Goal: Transaction & Acquisition: Book appointment/travel/reservation

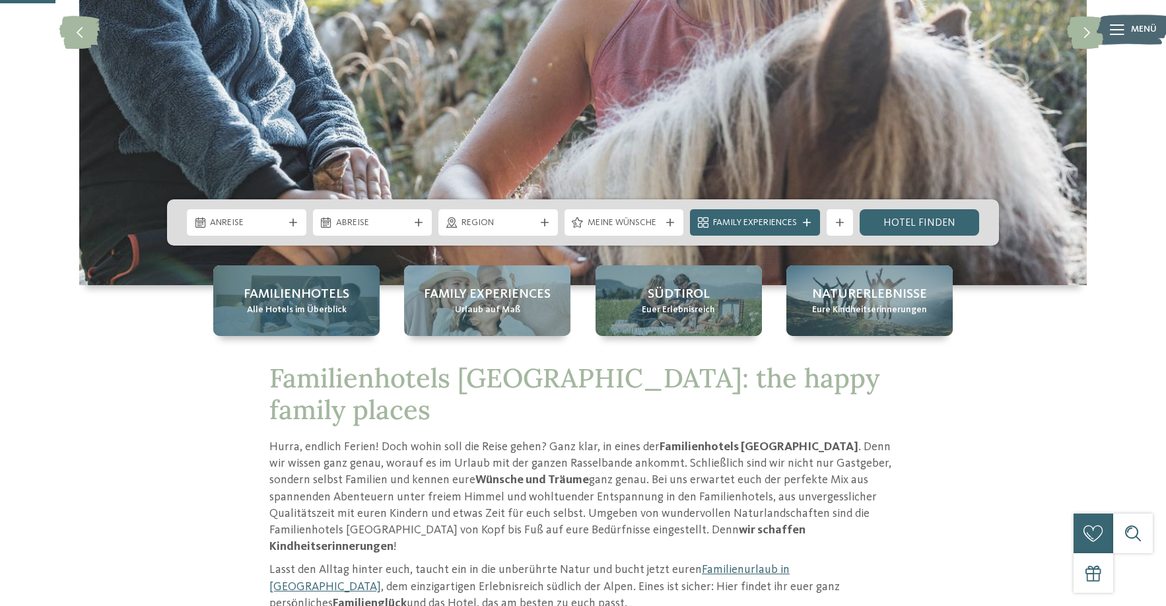
click at [298, 302] on span "Familienhotels" at bounding box center [297, 294] width 106 height 18
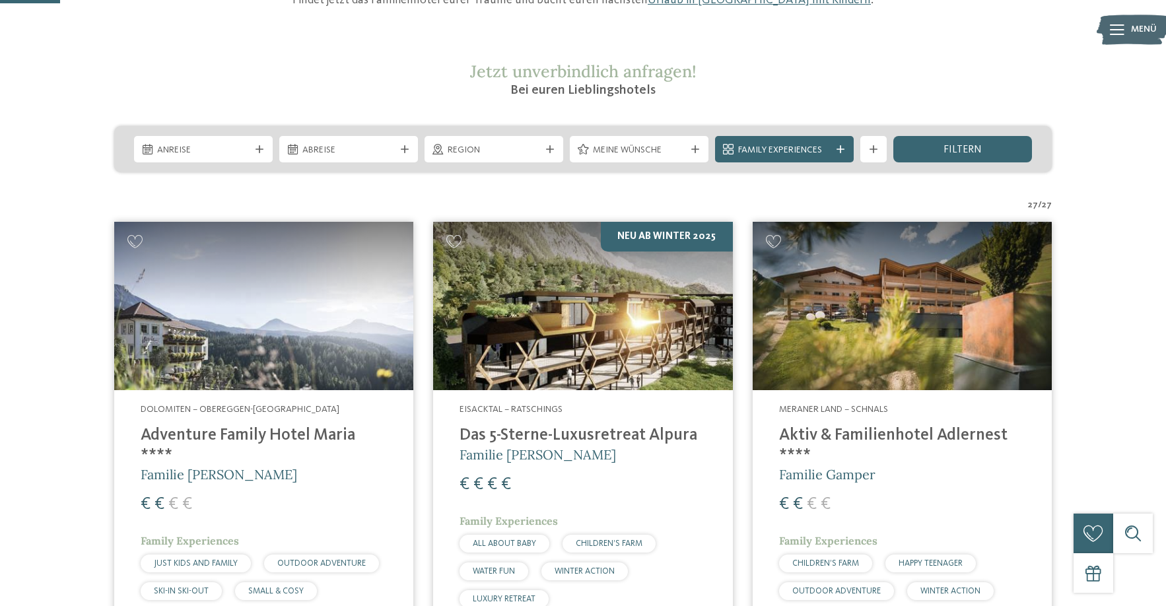
scroll to position [283, 0]
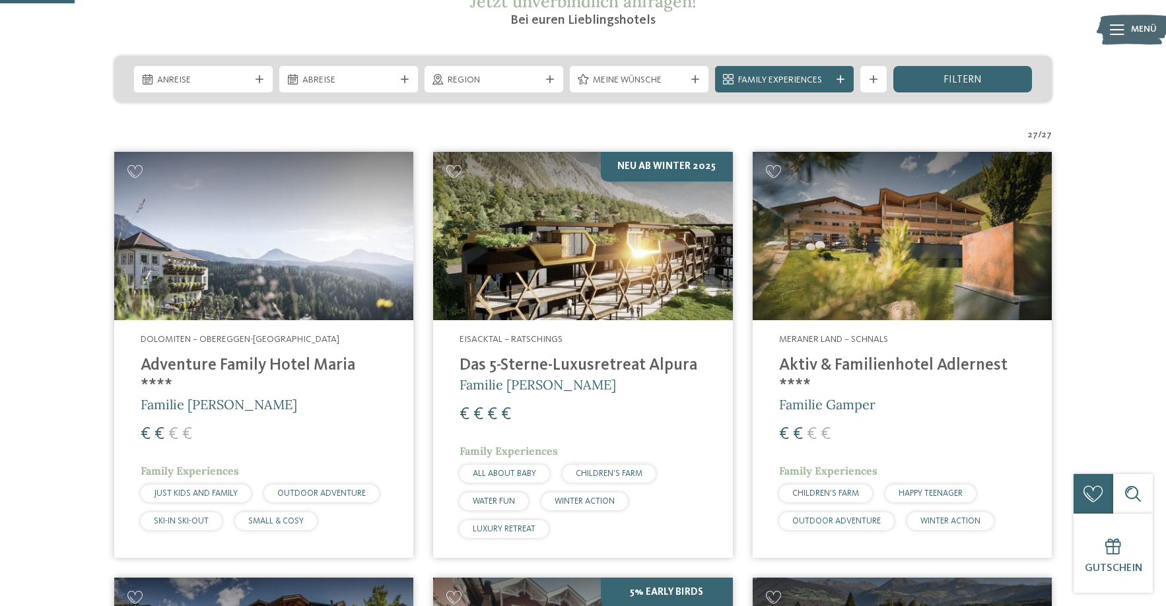
click at [948, 362] on h4 "Aktiv & Familienhotel Adlernest ****" at bounding box center [902, 376] width 246 height 40
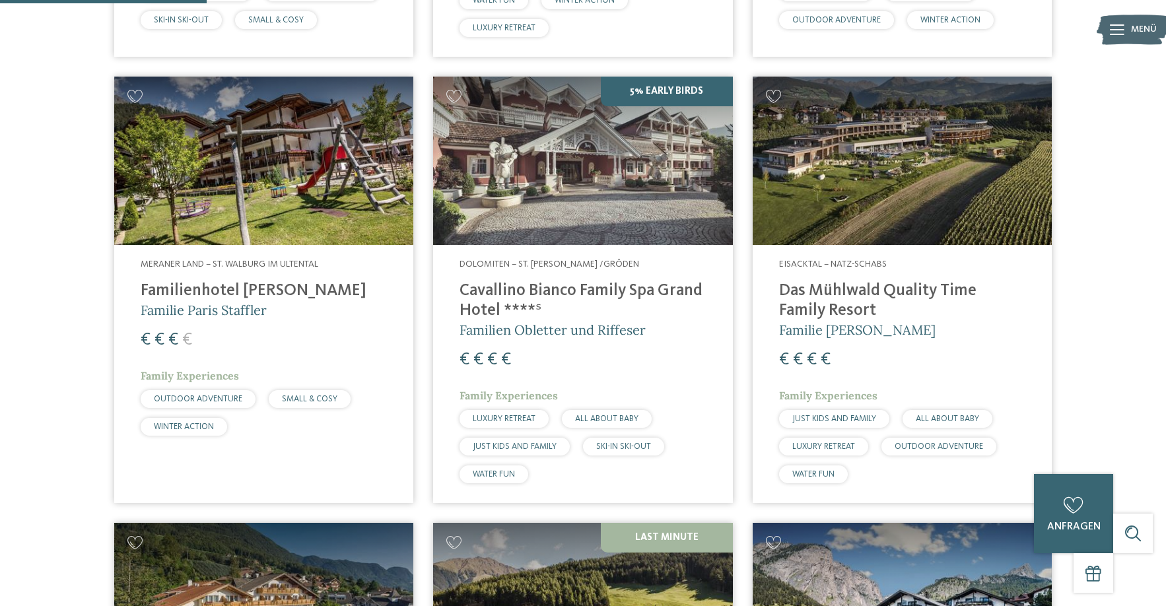
scroll to position [785, 0]
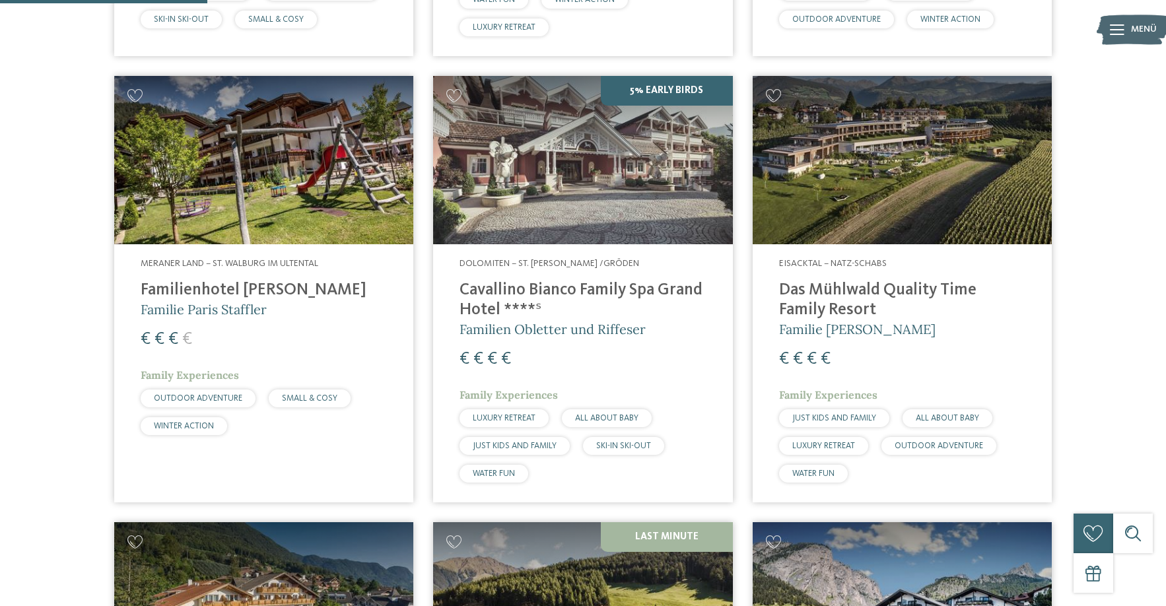
click at [850, 155] on img at bounding box center [902, 160] width 299 height 168
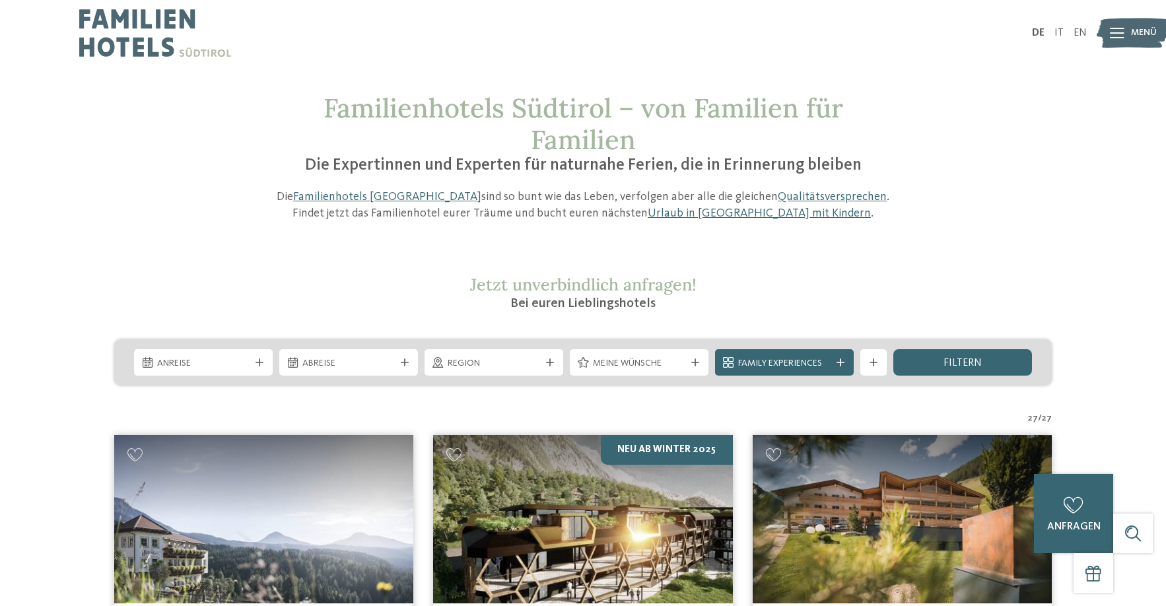
scroll to position [0, 0]
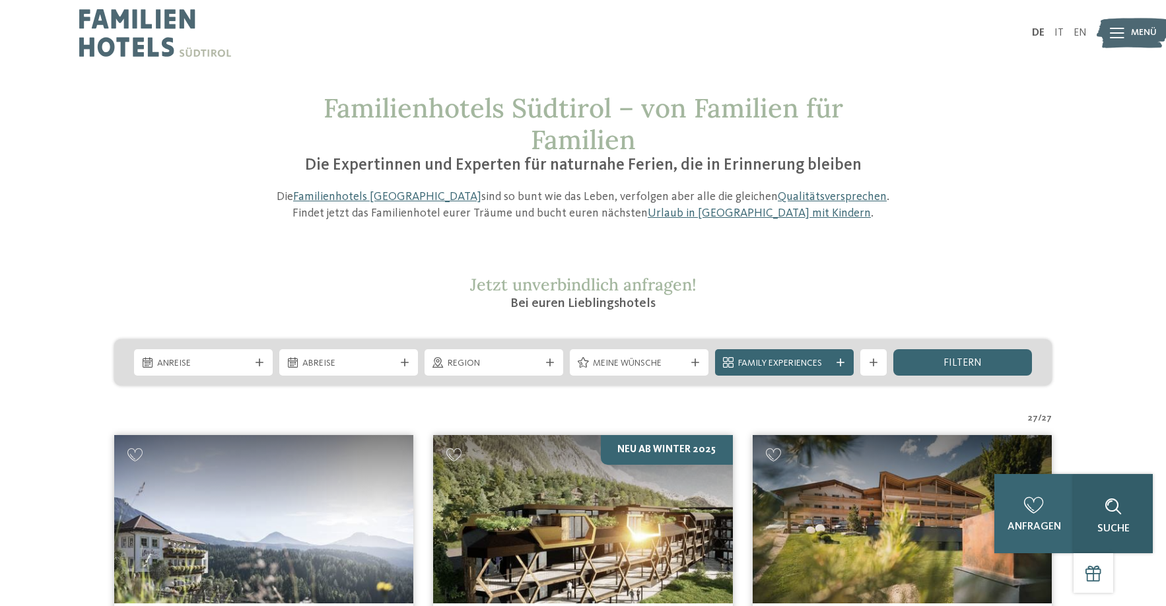
click at [1129, 527] on div "Suche" at bounding box center [1112, 513] width 79 height 79
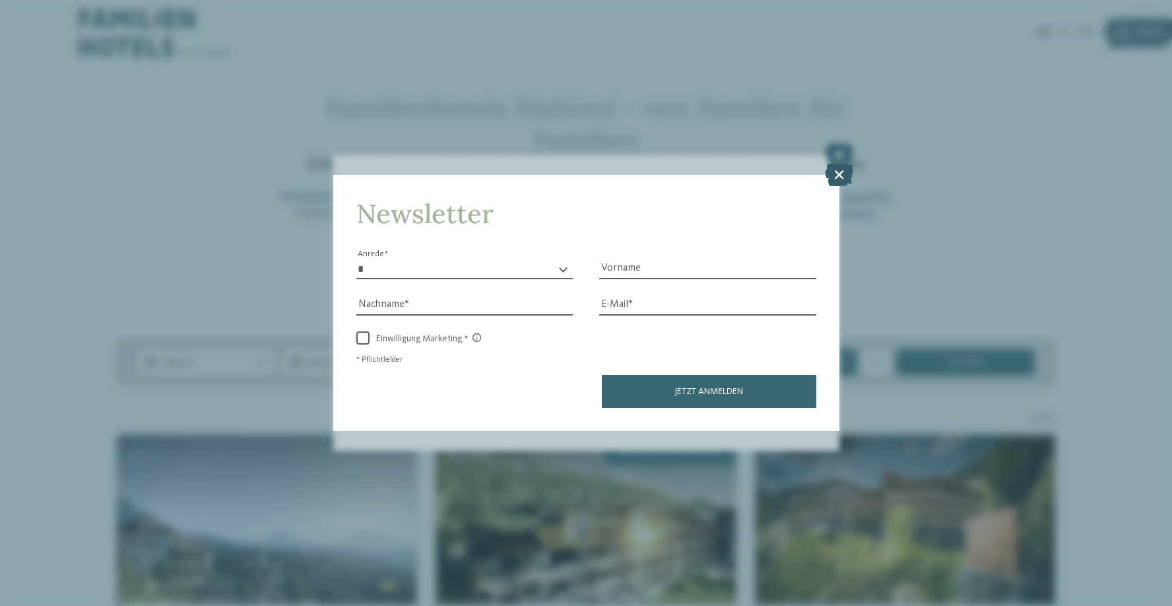
type input "******"
click at [840, 162] on icon at bounding box center [839, 173] width 28 height 23
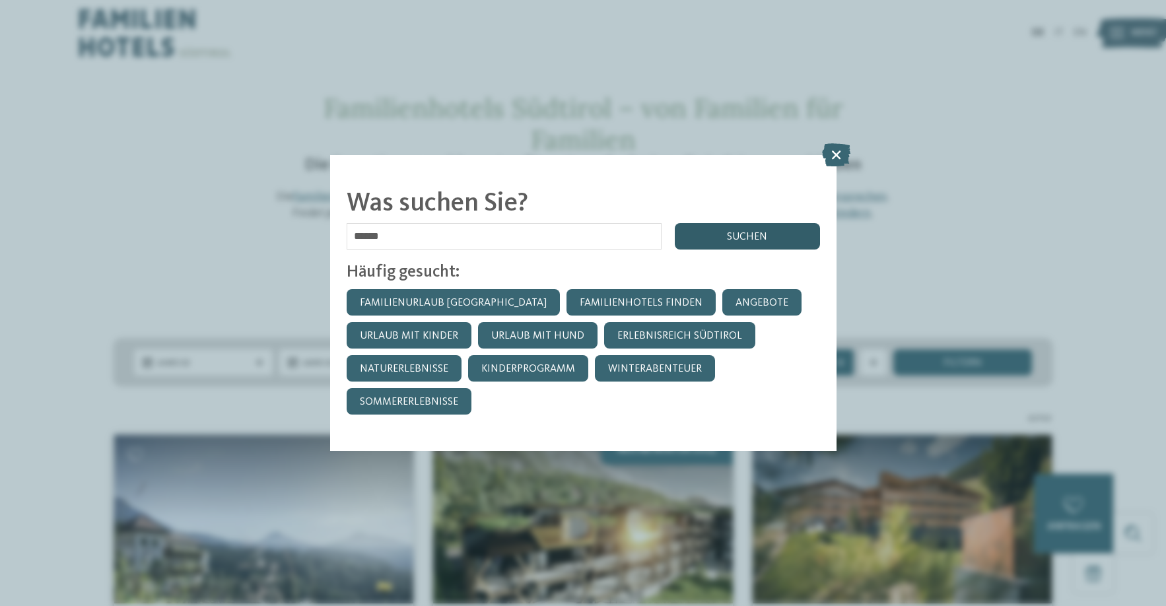
click at [746, 223] on div "suchen" at bounding box center [747, 236] width 145 height 26
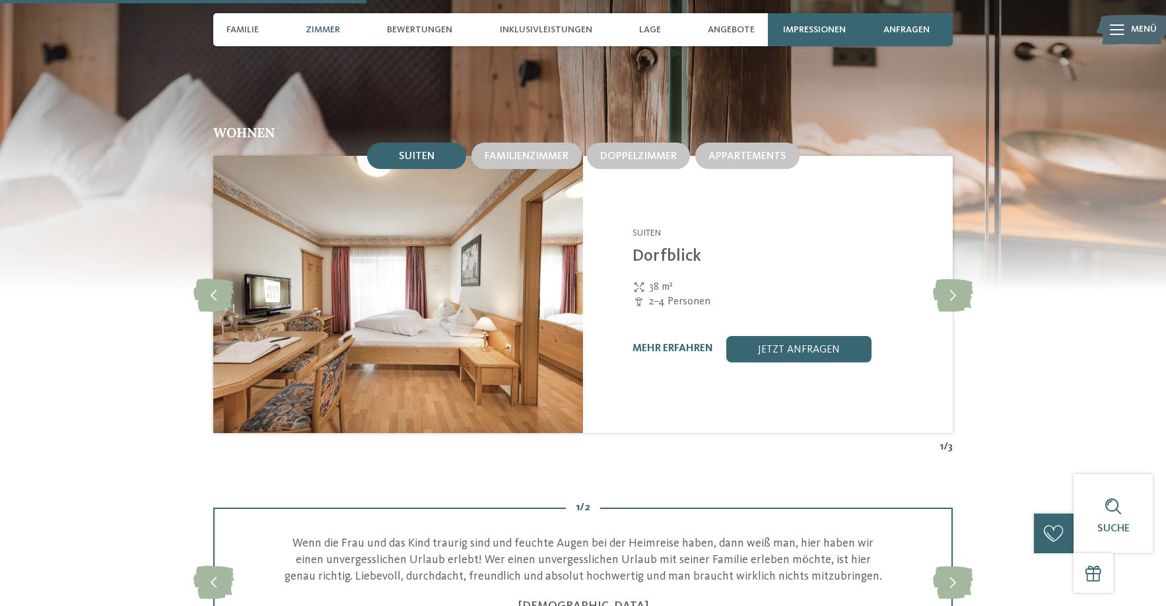
scroll to position [1388, 0]
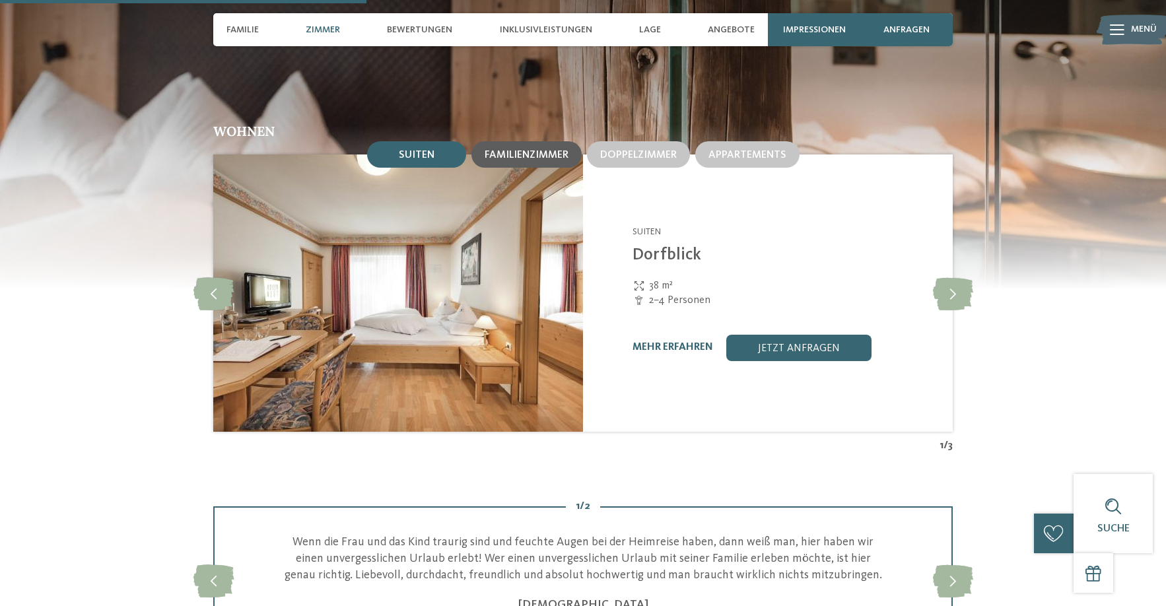
click at [539, 158] on span "Familienzimmer" at bounding box center [527, 155] width 84 height 11
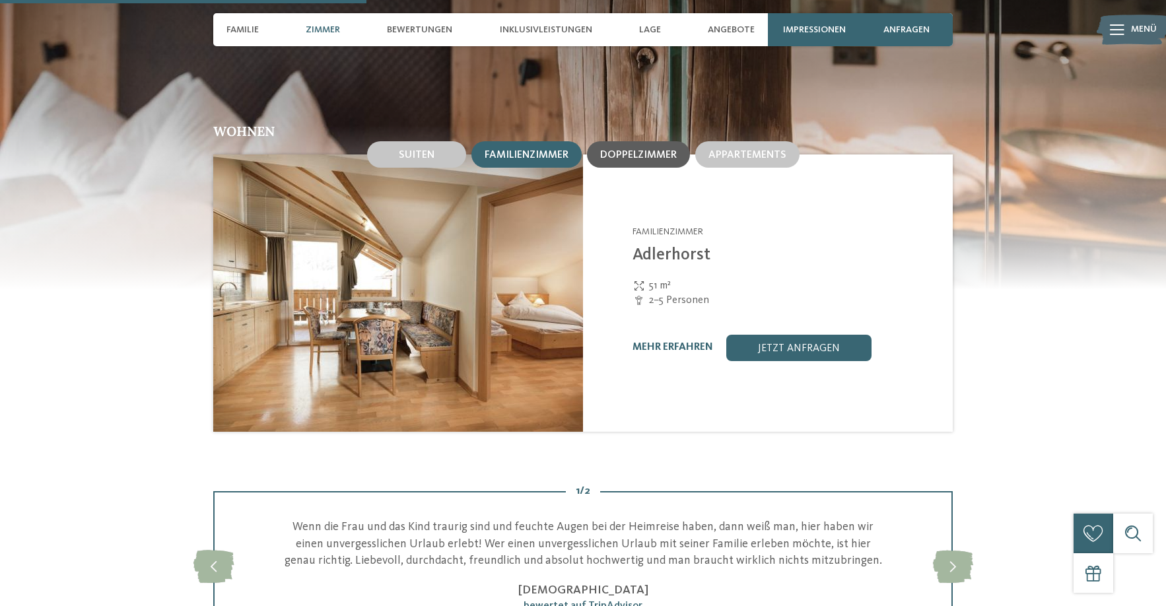
click at [614, 162] on div "Doppelzimmer" at bounding box center [638, 154] width 103 height 26
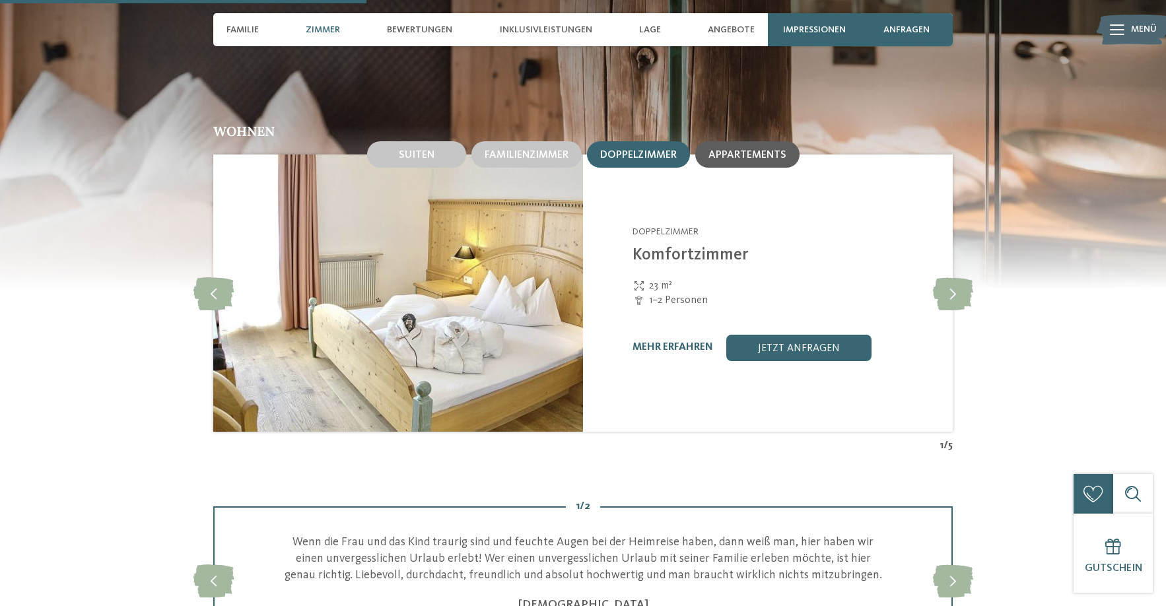
click at [727, 152] on span "Appartements" at bounding box center [747, 155] width 78 height 11
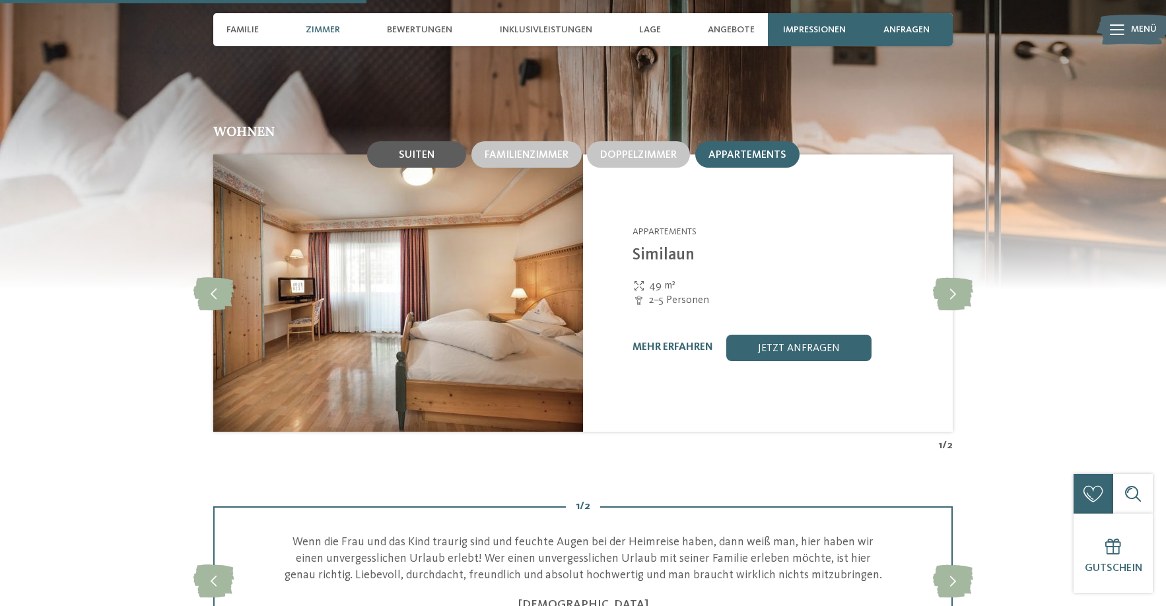
click at [404, 154] on span "Suiten" at bounding box center [417, 155] width 36 height 11
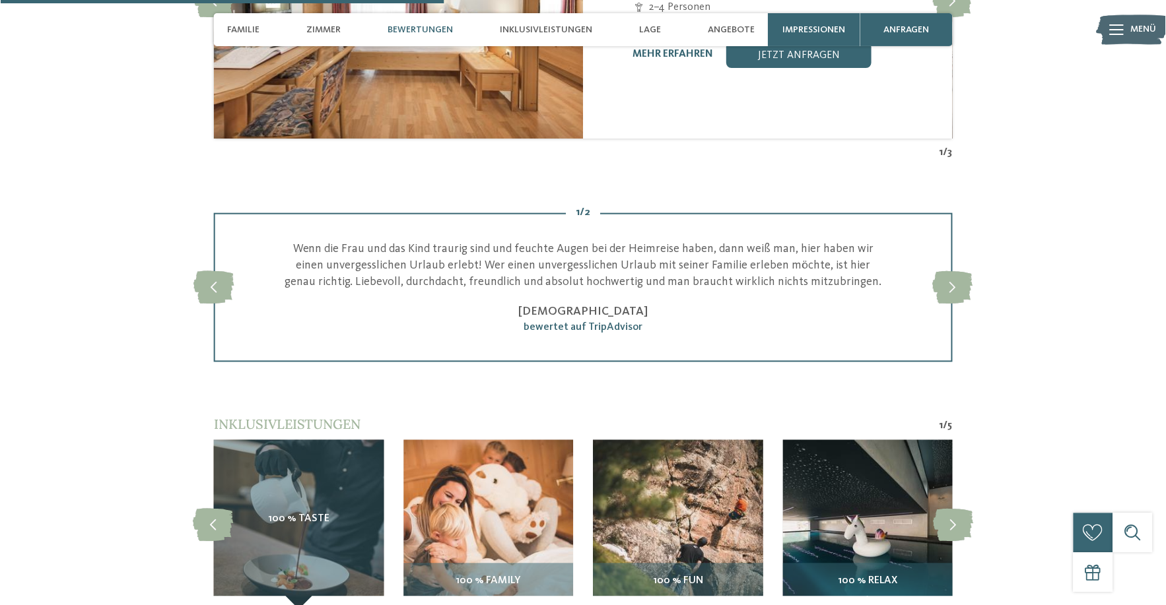
scroll to position [1683, 0]
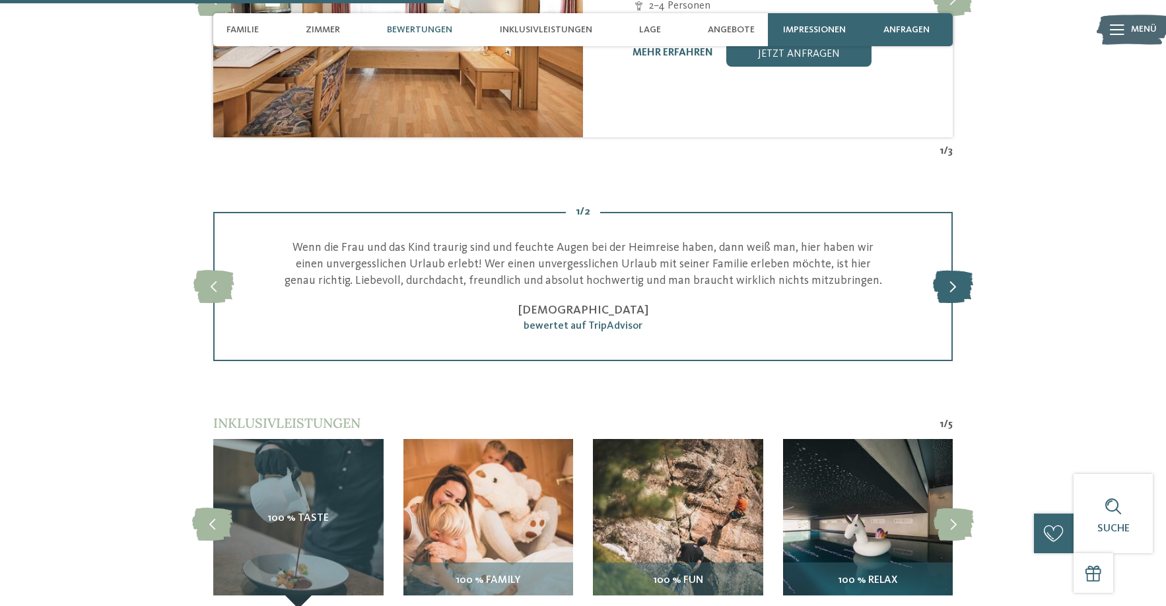
click at [955, 284] on icon at bounding box center [953, 286] width 40 height 33
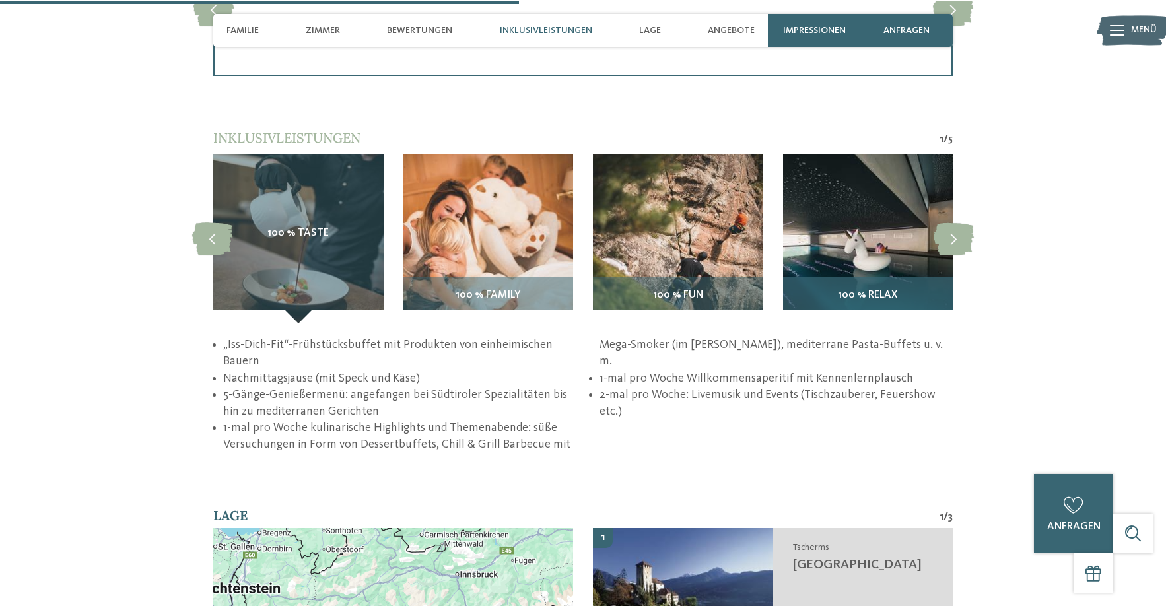
scroll to position [1960, 0]
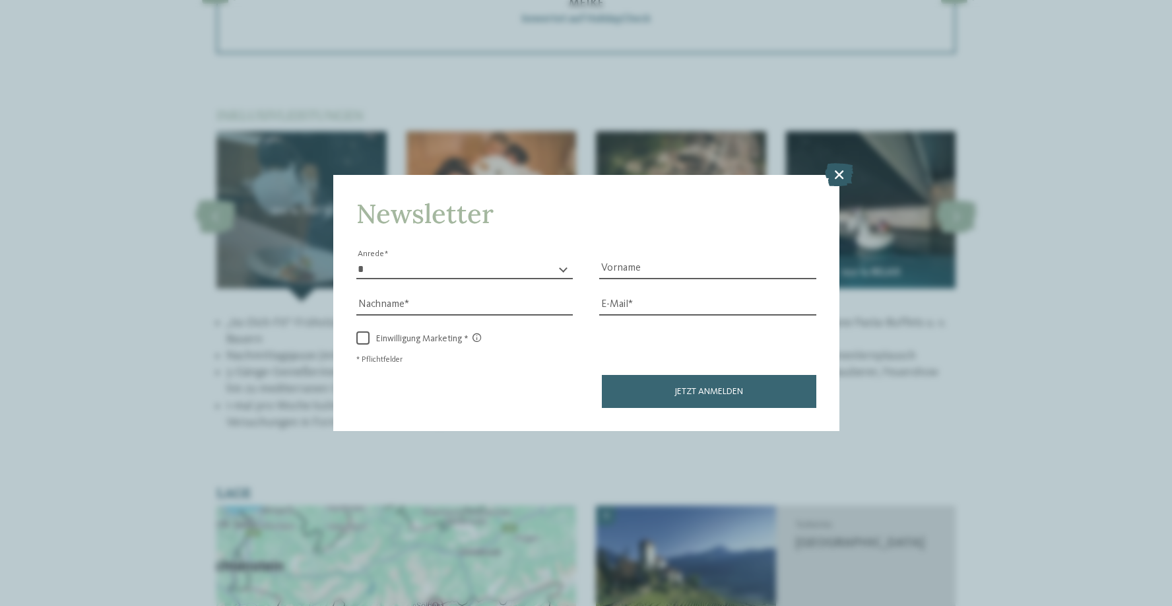
click at [844, 162] on icon at bounding box center [839, 173] width 28 height 23
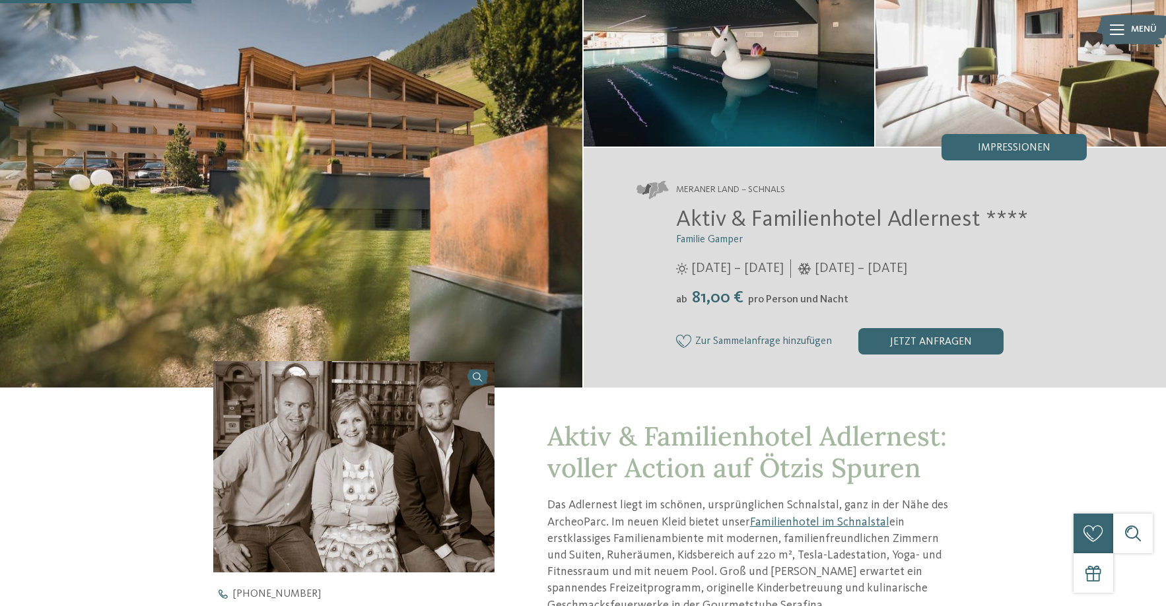
scroll to position [81, 0]
